Goal: Find specific page/section: Find specific page/section

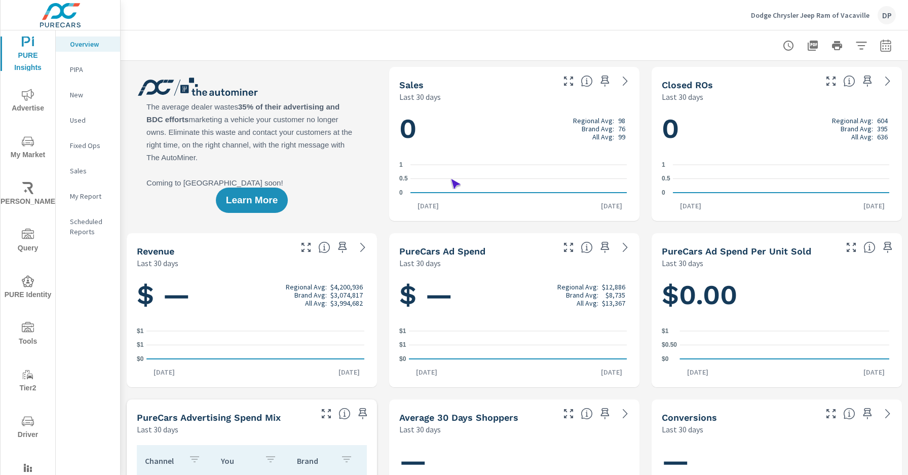
scroll to position [1, 0]
click at [26, 427] on span "Driver" at bounding box center [28, 428] width 49 height 26
